Goal: Task Accomplishment & Management: Complete application form

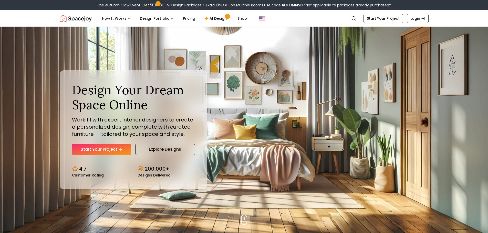
click at [110, 143] on div "Design Your Dream Space Online Work 1:1 with expert interior designers to creat…" at bounding box center [133, 119] width 123 height 73
click at [107, 149] on link "Start Your Project" at bounding box center [101, 149] width 59 height 11
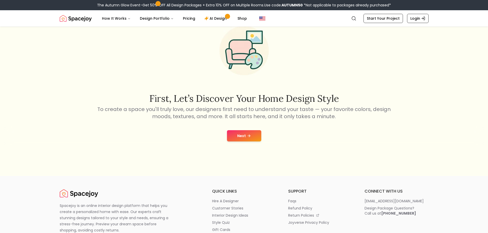
scroll to position [51, 0]
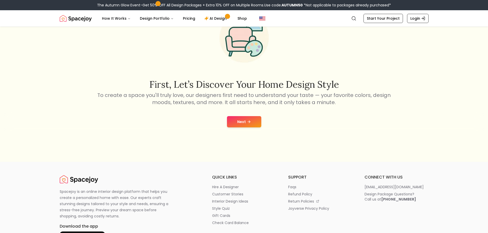
click at [242, 123] on button "Next" at bounding box center [244, 121] width 34 height 11
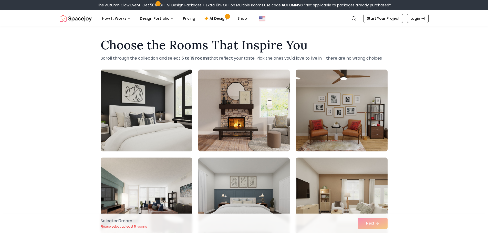
click at [167, 104] on img at bounding box center [146, 111] width 96 height 86
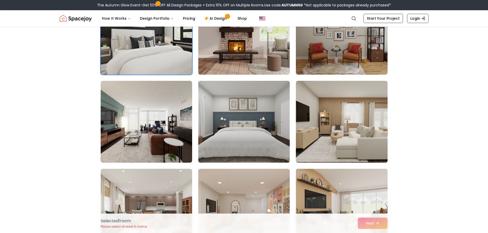
click at [229, 104] on img at bounding box center [244, 122] width 96 height 86
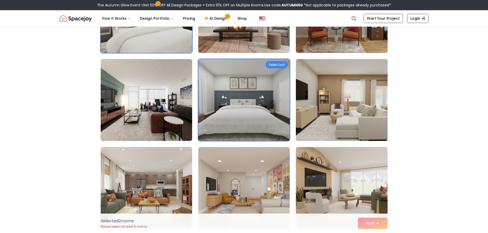
scroll to position [128, 0]
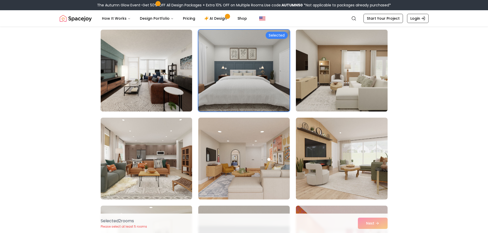
click at [320, 83] on img at bounding box center [342, 71] width 96 height 86
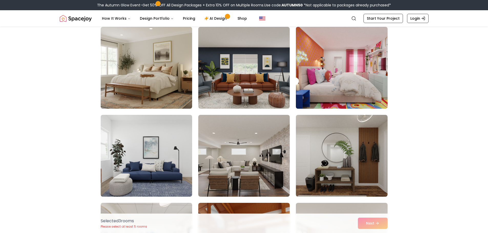
scroll to position [308, 0]
click at [356, 38] on img at bounding box center [342, 68] width 96 height 86
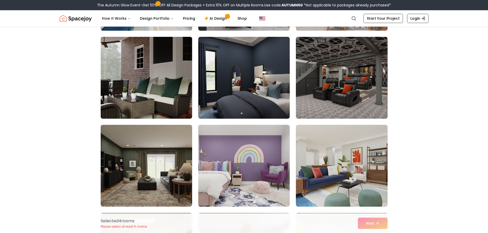
scroll to position [564, 0]
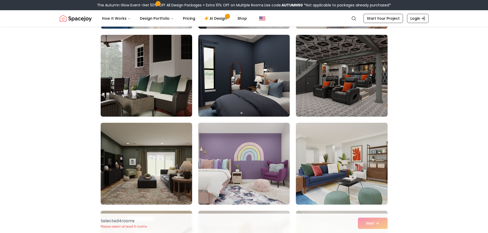
click at [254, 97] on img at bounding box center [244, 76] width 96 height 86
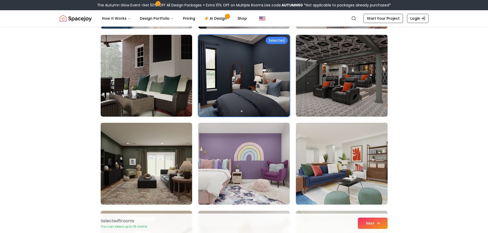
click at [368, 222] on button "Next" at bounding box center [373, 223] width 30 height 11
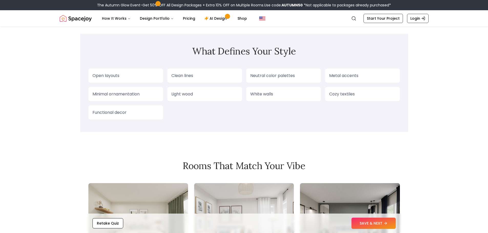
scroll to position [436, 0]
